Goal: Find specific page/section: Find specific page/section

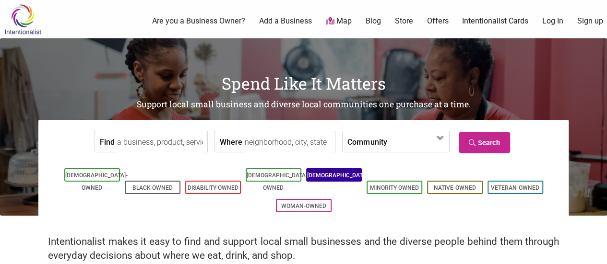
click at [313, 177] on li "[DEMOGRAPHIC_DATA]-Owned" at bounding box center [334, 174] width 56 height 13
click at [344, 178] on link "[DEMOGRAPHIC_DATA]-Owned" at bounding box center [338, 181] width 62 height 19
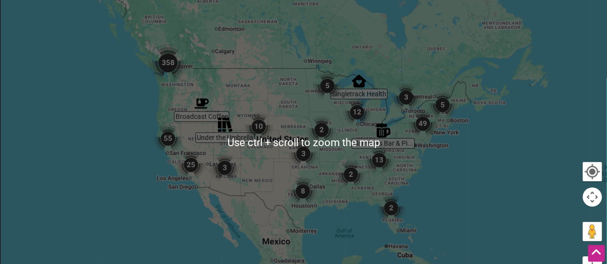
scroll to position [288, 0]
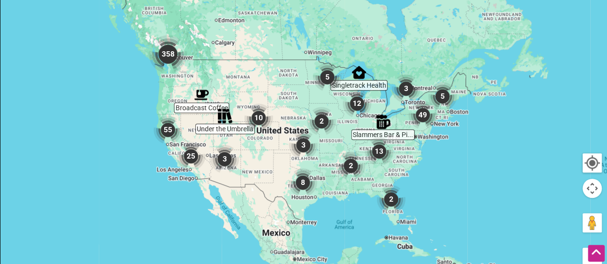
click at [169, 42] on img "358" at bounding box center [168, 54] width 38 height 38
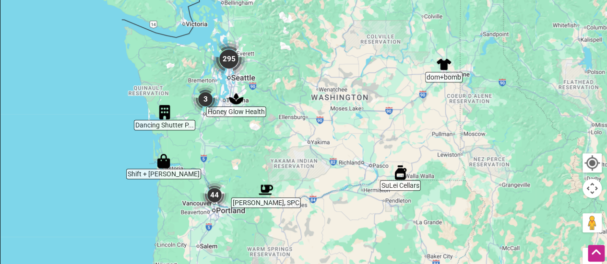
click at [228, 64] on img "295" at bounding box center [229, 59] width 38 height 38
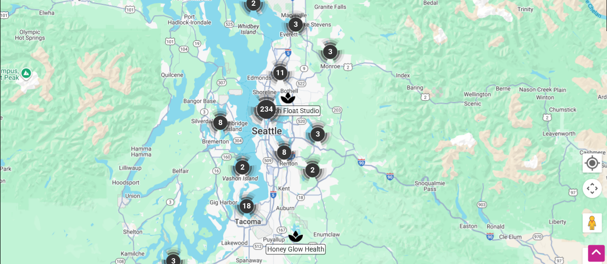
drag, startPoint x: 292, startPoint y: 124, endPoint x: 259, endPoint y: 113, distance: 35.3
click at [259, 113] on div "To navigate, press the arrow keys." at bounding box center [303, 133] width 606 height 373
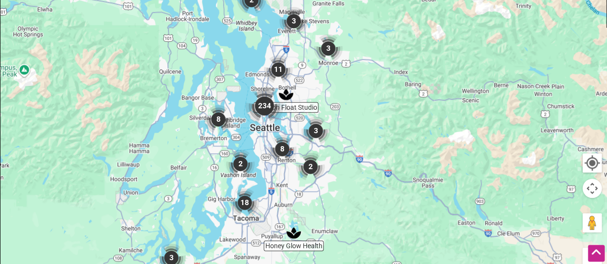
click at [265, 109] on img "234" at bounding box center [264, 106] width 38 height 38
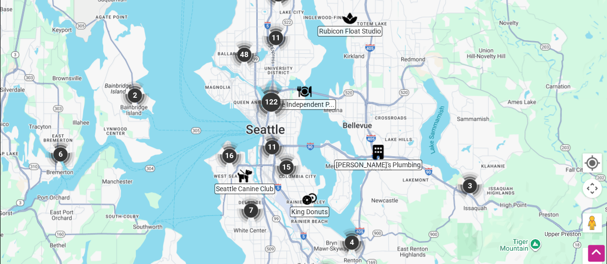
drag, startPoint x: 280, startPoint y: 117, endPoint x: 266, endPoint y: 109, distance: 16.3
click at [266, 109] on div "To navigate, press the arrow keys." at bounding box center [303, 133] width 606 height 373
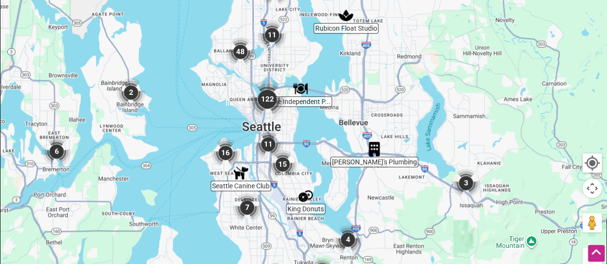
click at [262, 104] on img "122" at bounding box center [267, 99] width 38 height 38
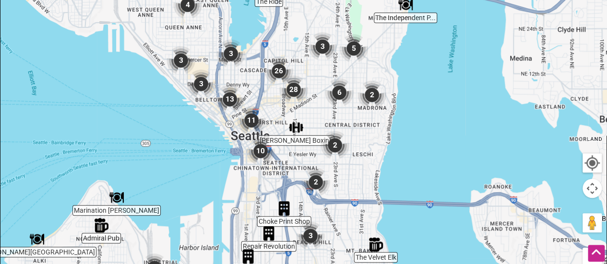
drag, startPoint x: 302, startPoint y: 137, endPoint x: 272, endPoint y: 108, distance: 41.4
click at [272, 108] on div "To navigate, press the arrow keys." at bounding box center [303, 133] width 606 height 373
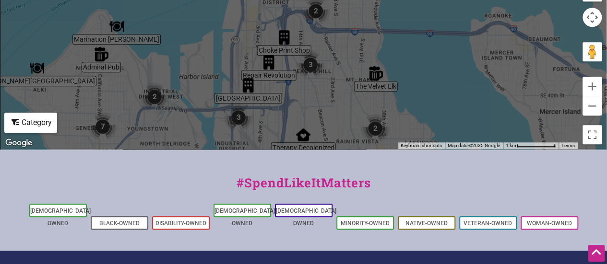
scroll to position [368, 0]
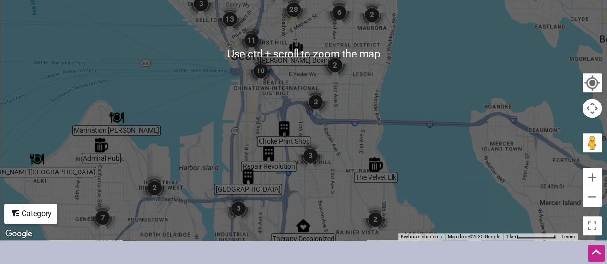
click at [35, 205] on div "Category" at bounding box center [30, 214] width 51 height 18
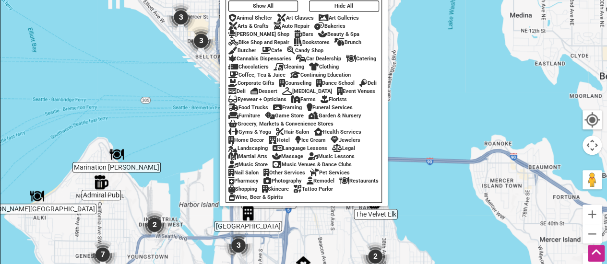
scroll to position [320, 0]
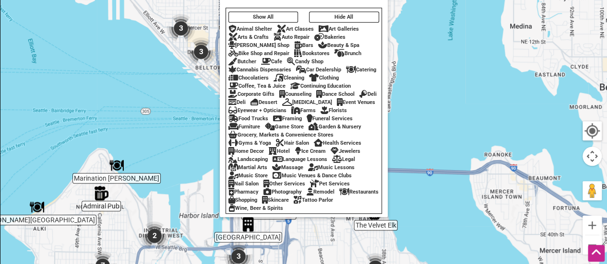
click at [293, 26] on div "Art Classes" at bounding box center [295, 29] width 37 height 6
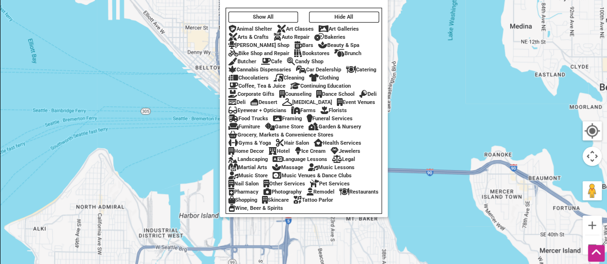
click at [421, 43] on div "To navigate, press the arrow keys." at bounding box center [303, 101] width 606 height 373
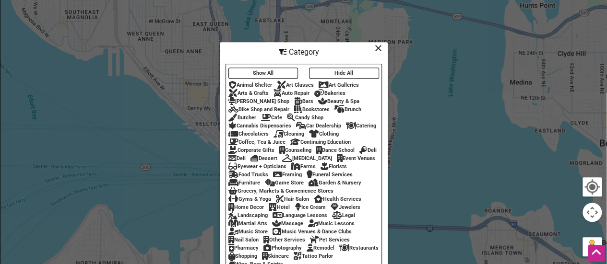
scroll to position [224, 0]
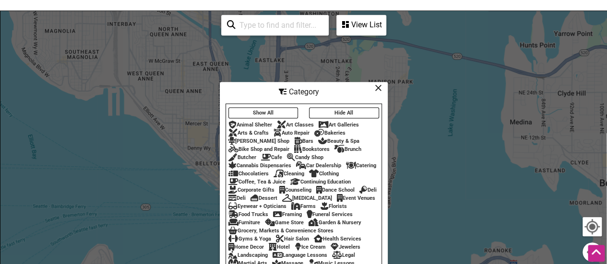
click at [381, 54] on div "To navigate, press the arrow keys." at bounding box center [303, 197] width 606 height 373
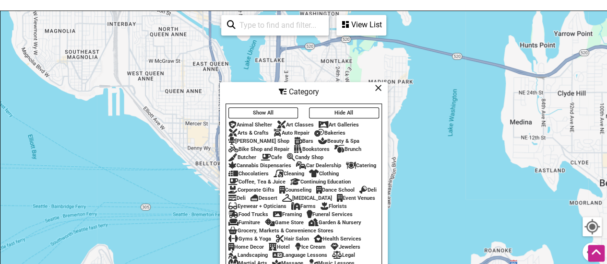
click at [379, 88] on icon at bounding box center [377, 88] width 7 height 0
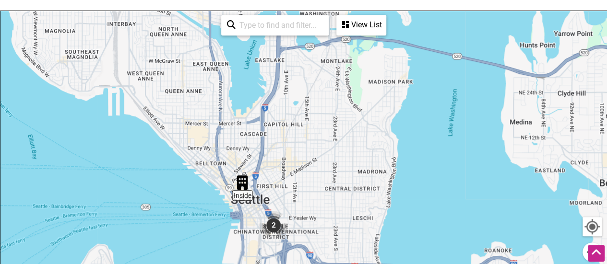
click at [271, 213] on img "2" at bounding box center [273, 225] width 29 height 29
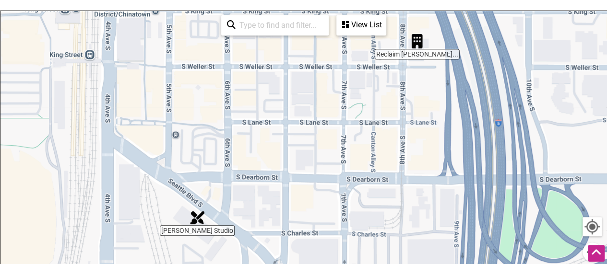
drag, startPoint x: 331, startPoint y: 198, endPoint x: 333, endPoint y: 121, distance: 76.7
click at [336, 120] on div "To navigate, press the arrow keys." at bounding box center [303, 197] width 606 height 373
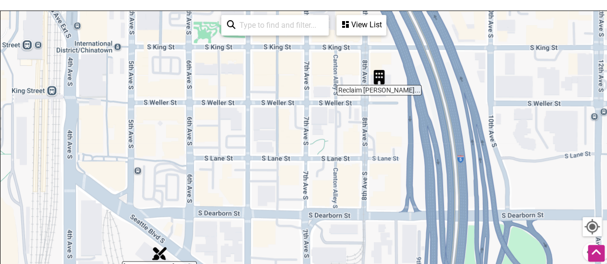
drag, startPoint x: 324, startPoint y: 107, endPoint x: 275, endPoint y: 178, distance: 86.2
click at [275, 178] on div "To navigate, press the arrow keys." at bounding box center [303, 197] width 606 height 373
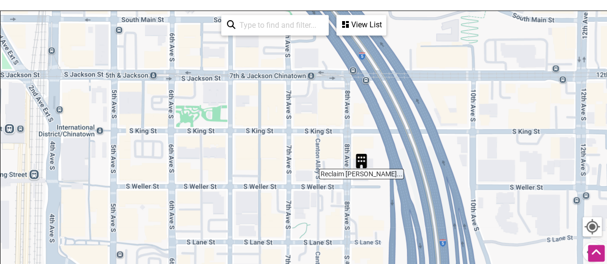
drag, startPoint x: 264, startPoint y: 121, endPoint x: 261, endPoint y: 185, distance: 63.4
click at [261, 185] on div "To navigate, press the arrow keys." at bounding box center [303, 197] width 606 height 373
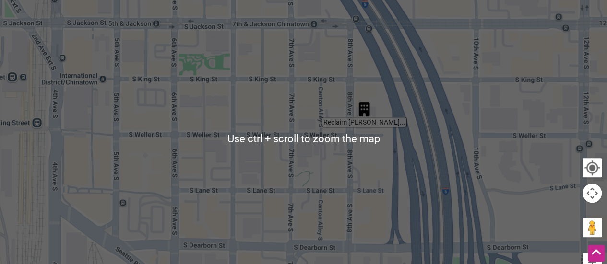
scroll to position [368, 0]
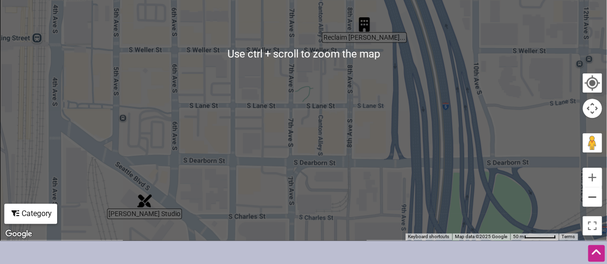
click at [597, 190] on button "Zoom out" at bounding box center [591, 196] width 19 height 19
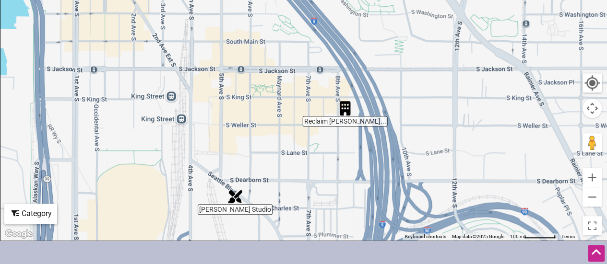
drag, startPoint x: 453, startPoint y: 113, endPoint x: 464, endPoint y: 190, distance: 77.9
click at [464, 190] on div "To navigate, press the arrow keys." at bounding box center [303, 53] width 606 height 373
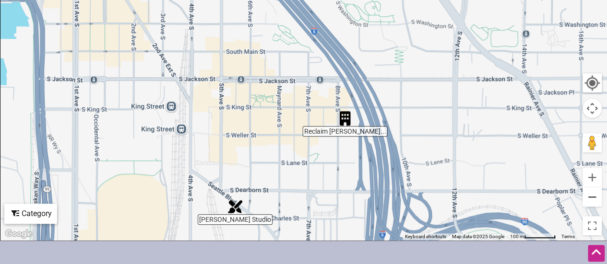
click at [595, 188] on button "Zoom out" at bounding box center [591, 196] width 19 height 19
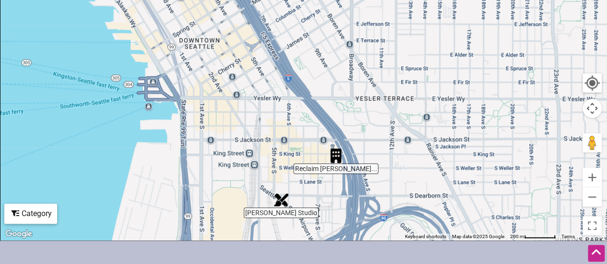
drag, startPoint x: 406, startPoint y: 100, endPoint x: 418, endPoint y: 177, distance: 78.1
click at [418, 177] on div "To navigate, press the arrow keys." at bounding box center [303, 53] width 606 height 373
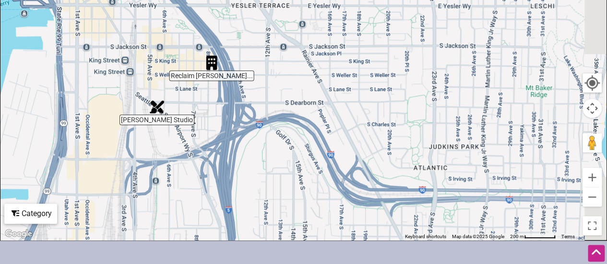
drag, startPoint x: 333, startPoint y: 170, endPoint x: 208, endPoint y: 76, distance: 156.5
click at [208, 76] on div "To navigate, press the arrow keys." at bounding box center [303, 53] width 606 height 373
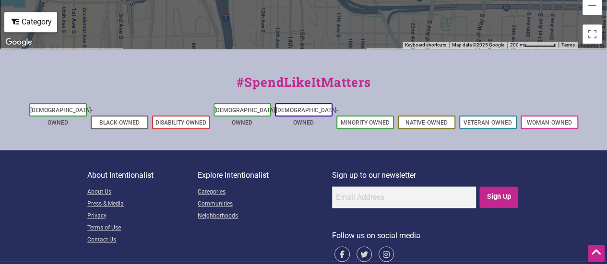
scroll to position [272, 0]
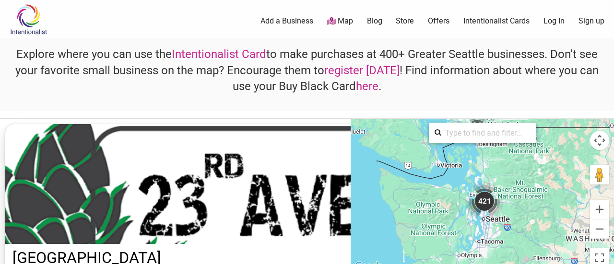
scroll to position [66467, 0]
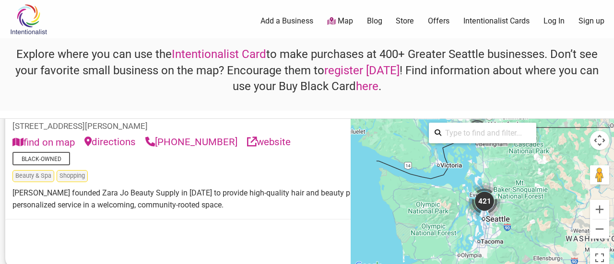
click at [404, 21] on link "Store" at bounding box center [405, 21] width 18 height 11
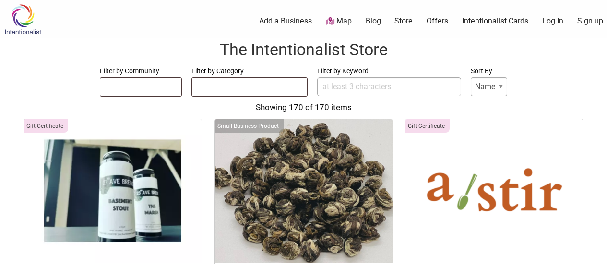
select select
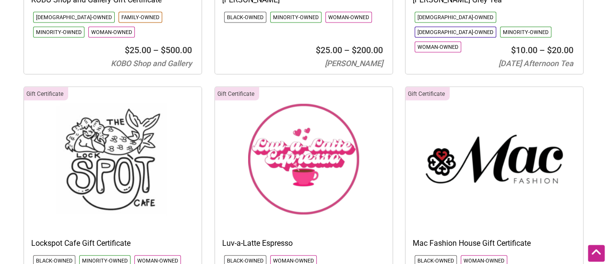
scroll to position [6425, 0]
